Goal: Transaction & Acquisition: Register for event/course

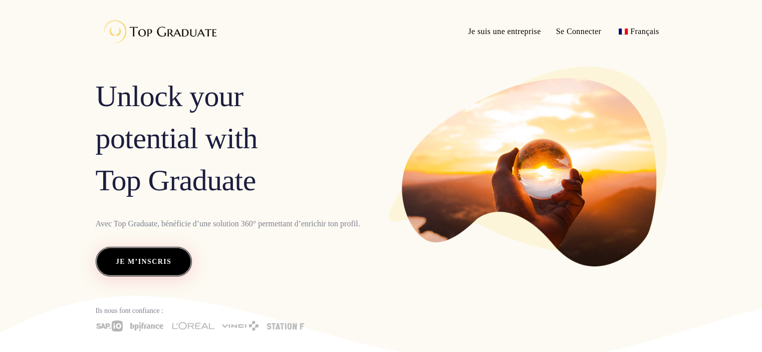
click at [123, 267] on span "Je m’inscris" at bounding box center [144, 261] width 56 height 13
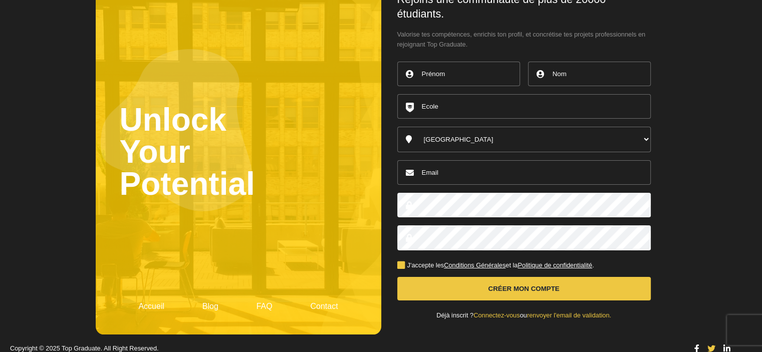
scroll to position [76, 0]
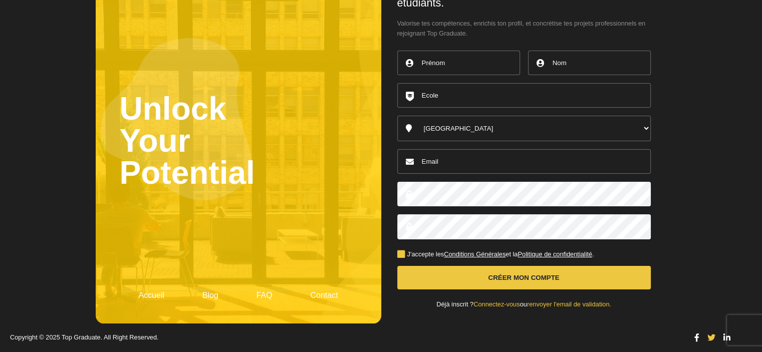
click at [508, 306] on link "Connectez-vous" at bounding box center [496, 305] width 46 height 8
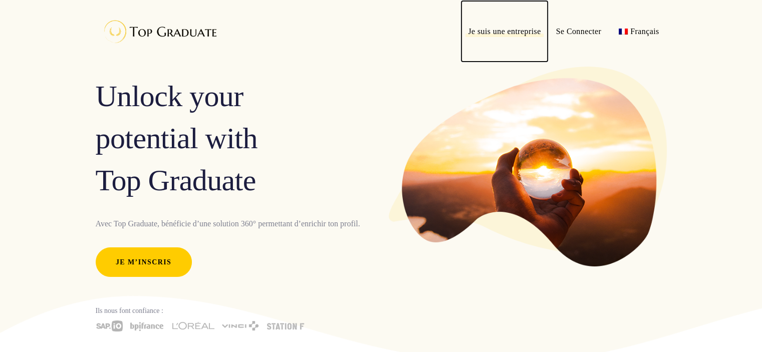
click at [493, 26] on span "Je suis une entreprise" at bounding box center [504, 31] width 73 height 15
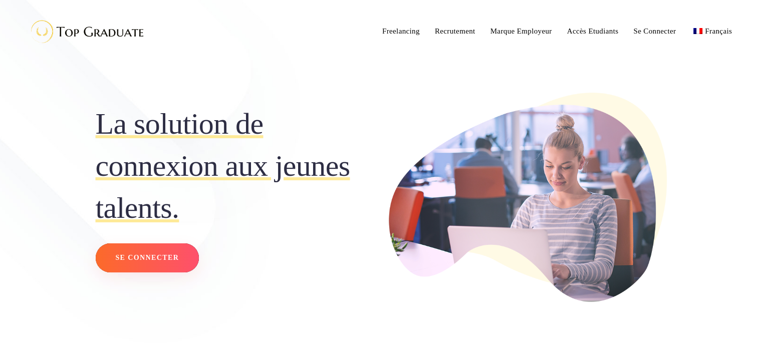
click at [125, 263] on span "Se connecter" at bounding box center [147, 257] width 64 height 13
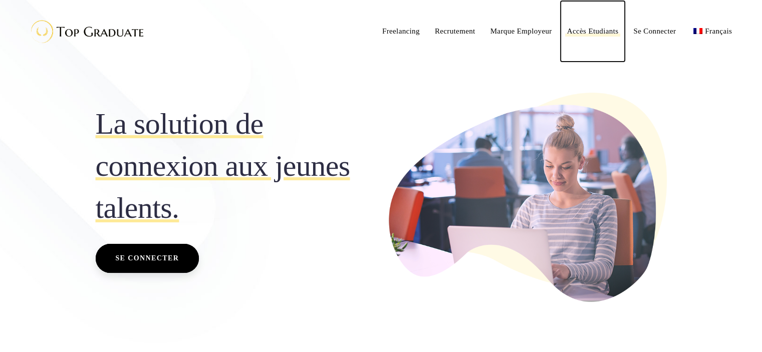
click at [595, 37] on span "Accès Etudiants" at bounding box center [593, 31] width 52 height 14
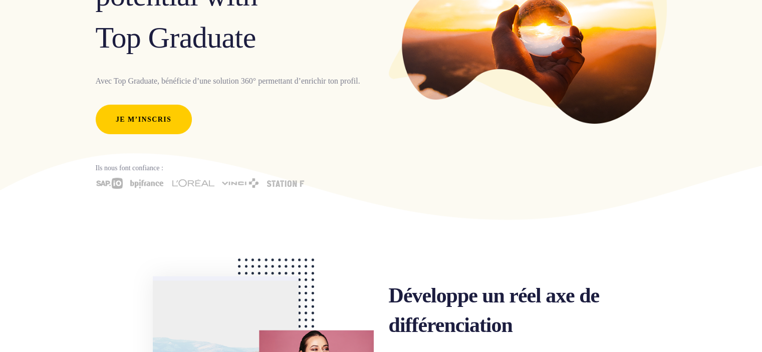
scroll to position [140, 0]
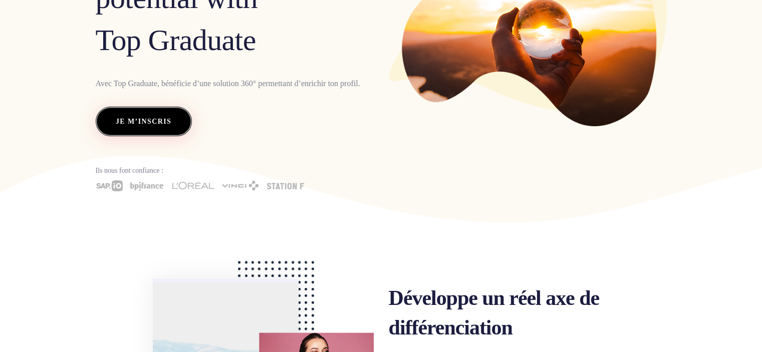
click at [169, 118] on span "Je m’inscris" at bounding box center [144, 121] width 56 height 13
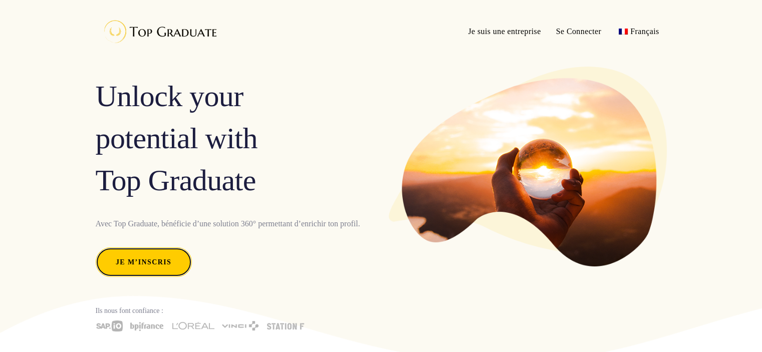
scroll to position [0, 0]
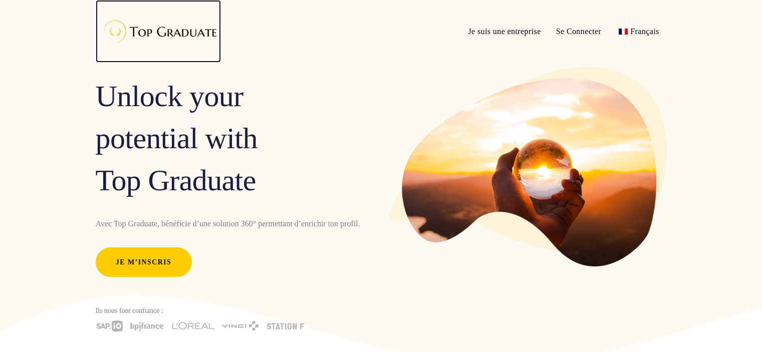
click at [200, 34] on img at bounding box center [158, 31] width 125 height 33
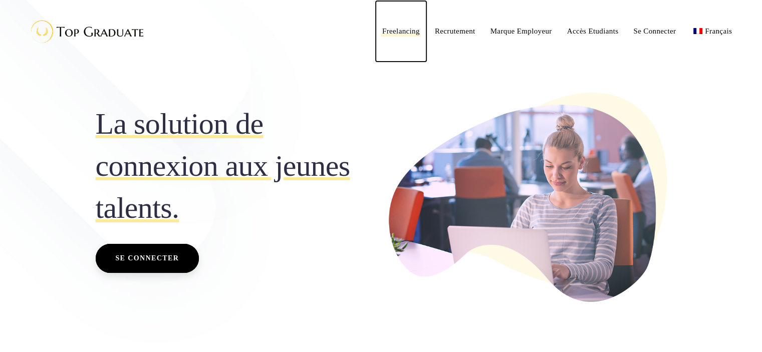
click at [400, 33] on span "Freelancing" at bounding box center [401, 31] width 38 height 8
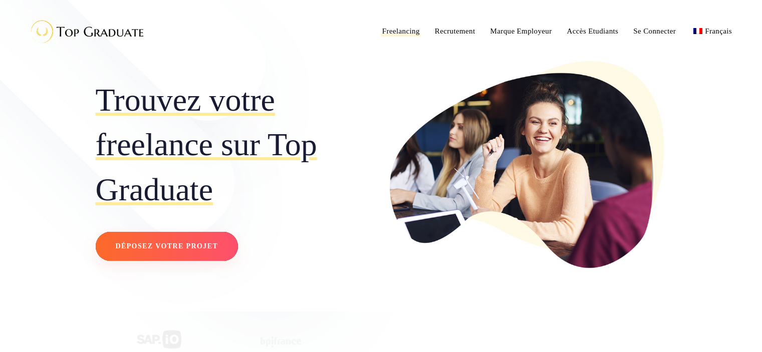
drag, startPoint x: 0, startPoint y: 0, endPoint x: 168, endPoint y: 257, distance: 307.1
click at [168, 257] on rect at bounding box center [167, 246] width 142 height 29
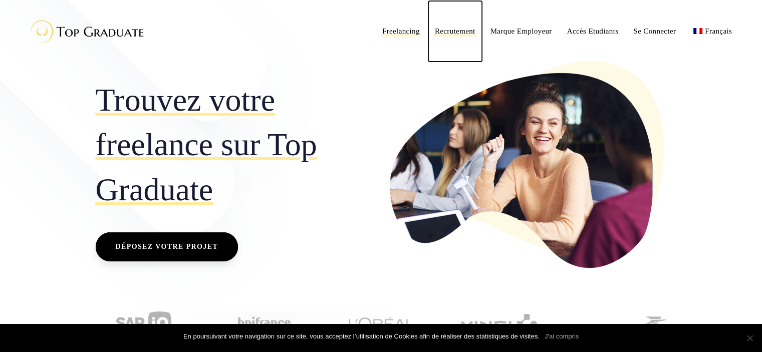
click at [442, 31] on span "Recrutement" at bounding box center [455, 31] width 41 height 8
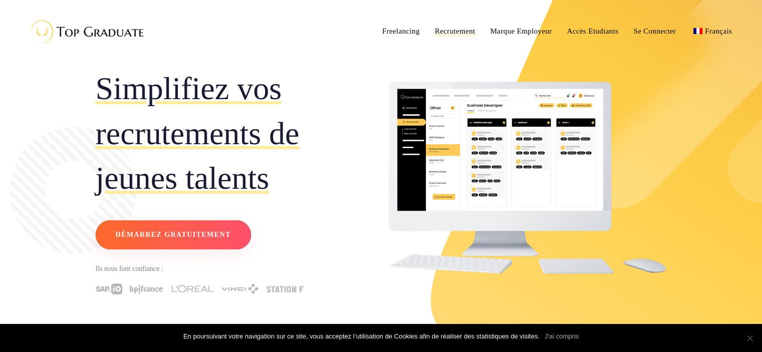
click at [227, 233] on span "Démarrez gratuitement" at bounding box center [172, 234] width 115 height 13
